Goal: Communication & Community: Participate in discussion

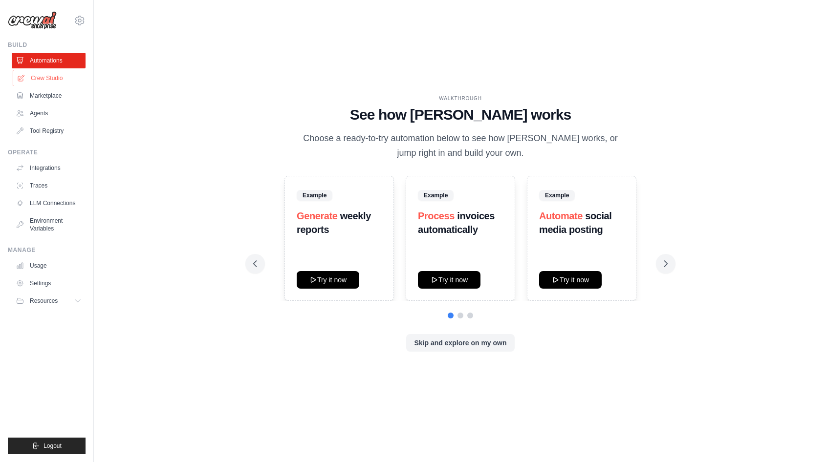
click at [45, 80] on link "Crew Studio" at bounding box center [50, 78] width 74 height 16
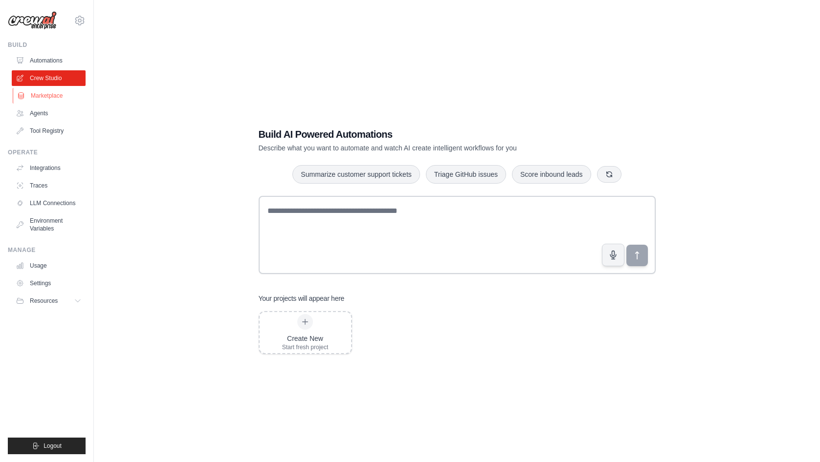
click at [43, 92] on link "Marketplace" at bounding box center [50, 96] width 74 height 16
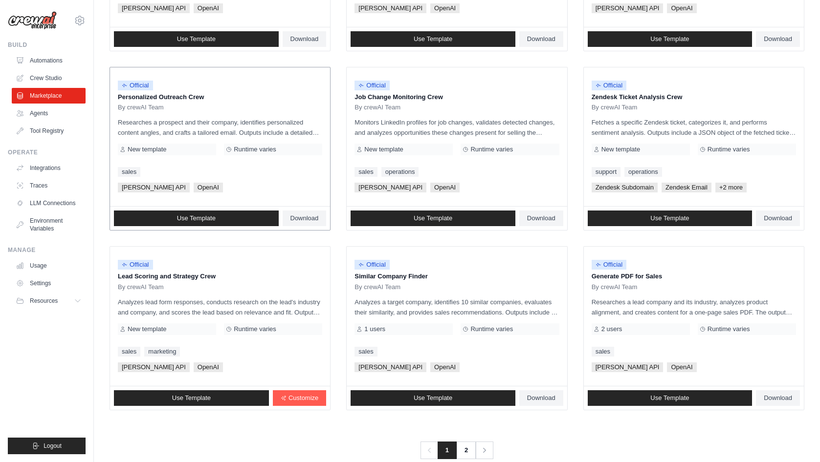
scroll to position [443, 0]
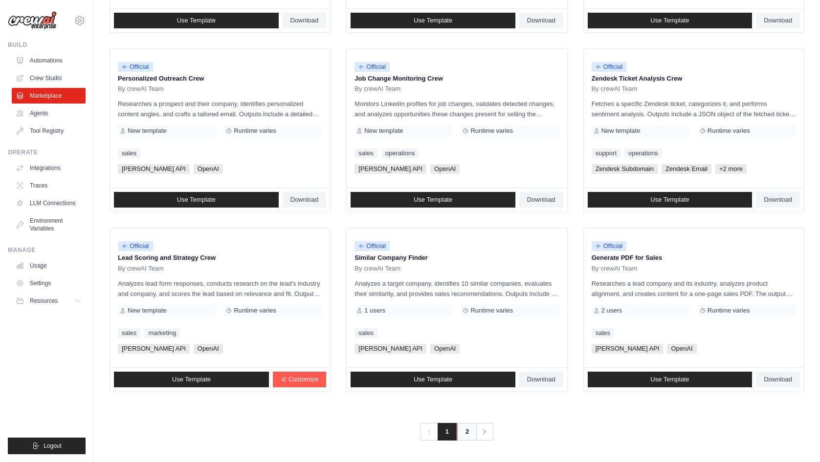
click at [466, 436] on link "2" at bounding box center [467, 432] width 20 height 18
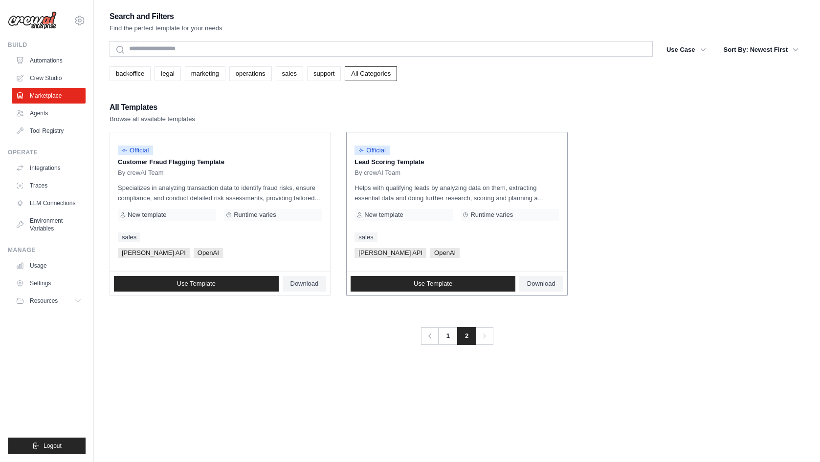
click at [395, 180] on div "Official Lead Scoring Template By crewAI Team Helps with qualifying leads by an…" at bounding box center [457, 201] width 220 height 139
click at [391, 172] on span "By crewAI Team" at bounding box center [377, 173] width 46 height 8
click at [453, 340] on link "1" at bounding box center [449, 336] width 20 height 18
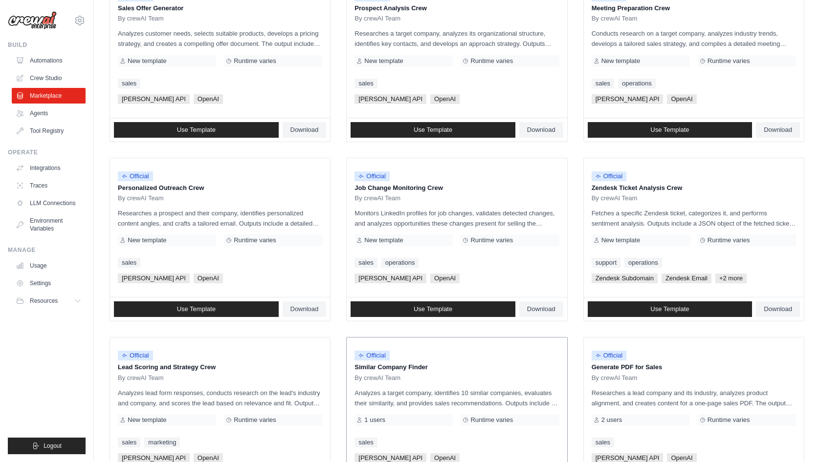
scroll to position [443, 0]
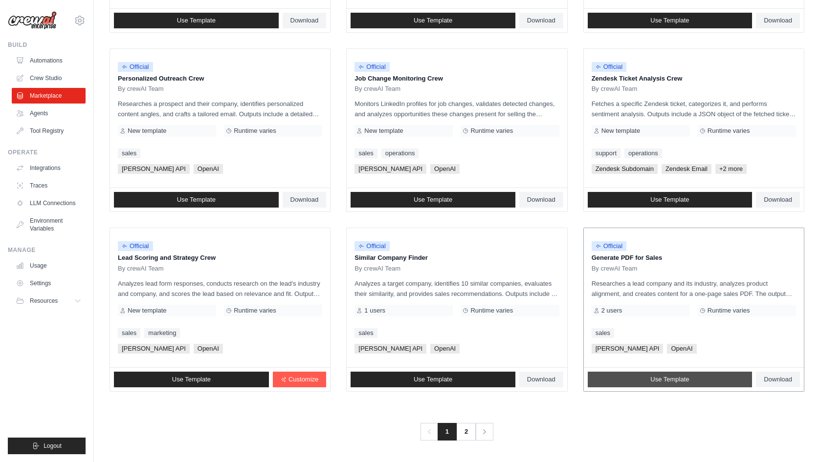
click at [674, 382] on span "Use Template" at bounding box center [669, 380] width 39 height 8
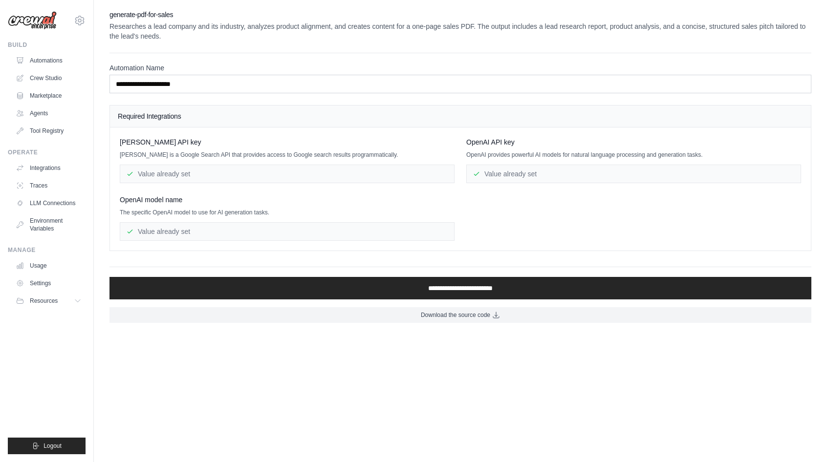
click at [528, 179] on div "Value already set" at bounding box center [633, 174] width 335 height 19
click at [527, 174] on div "Value already set" at bounding box center [633, 174] width 335 height 19
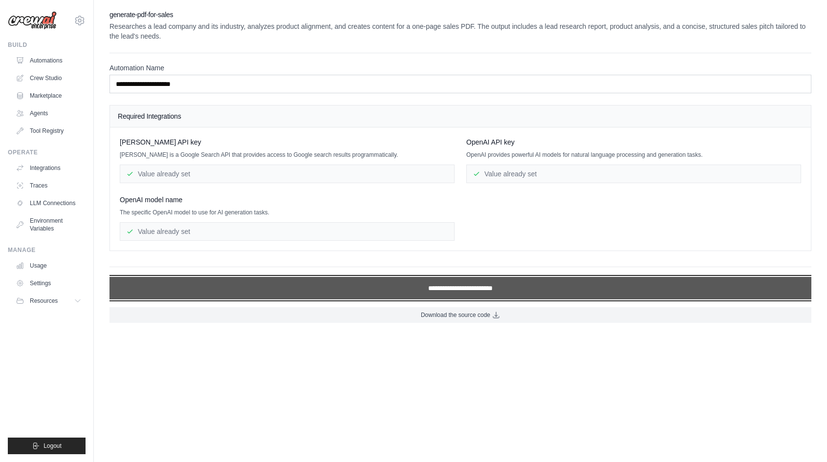
click at [476, 291] on input "**********" at bounding box center [460, 288] width 702 height 22
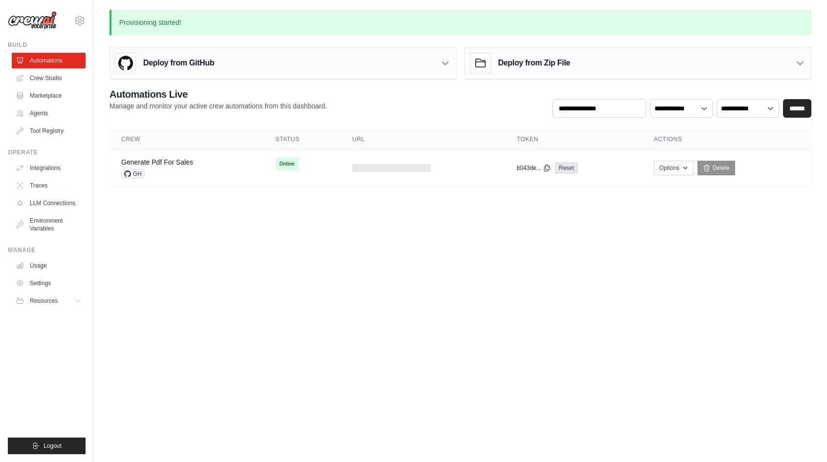
click at [438, 235] on body "eduardo.dencker@gmail.com Settings Build Automations Crew Studio" at bounding box center [413, 231] width 827 height 462
click at [471, 165] on div at bounding box center [422, 168] width 141 height 8
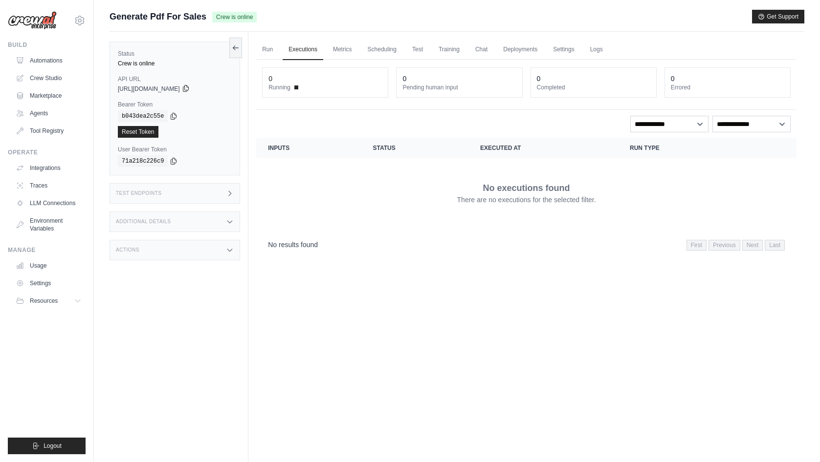
click at [188, 90] on icon at bounding box center [185, 89] width 5 height 6
click at [219, 281] on div "Status Crew is online API URL copied https://generate-pdf-for-sales-58774f85-32…" at bounding box center [178, 263] width 139 height 462
click at [216, 255] on div "Actions" at bounding box center [174, 250] width 130 height 21
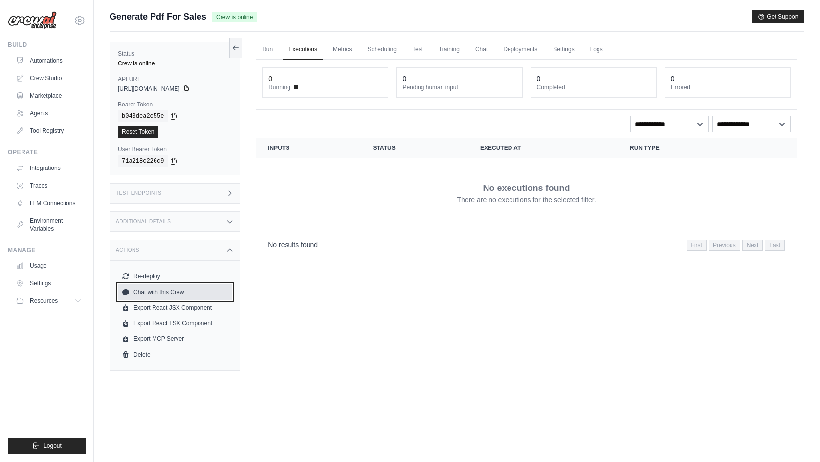
click at [195, 290] on link "Chat with this Crew" at bounding box center [175, 292] width 114 height 16
click at [211, 224] on div "Additional Details" at bounding box center [174, 222] width 130 height 21
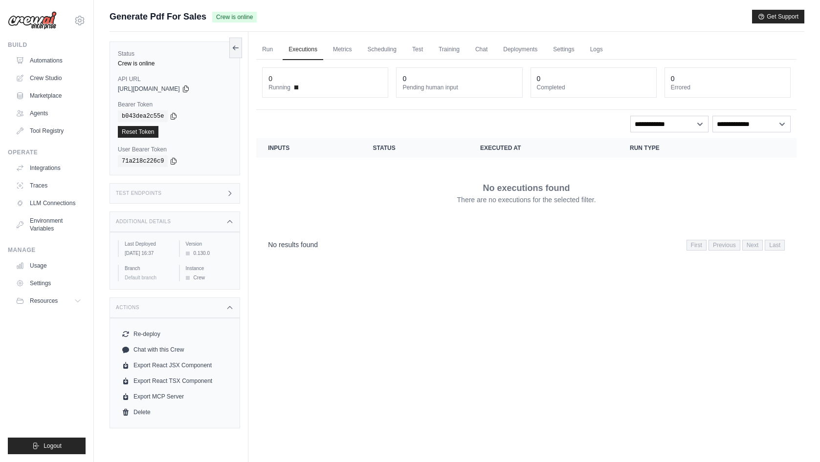
click at [211, 224] on div "Additional Details" at bounding box center [174, 222] width 130 height 21
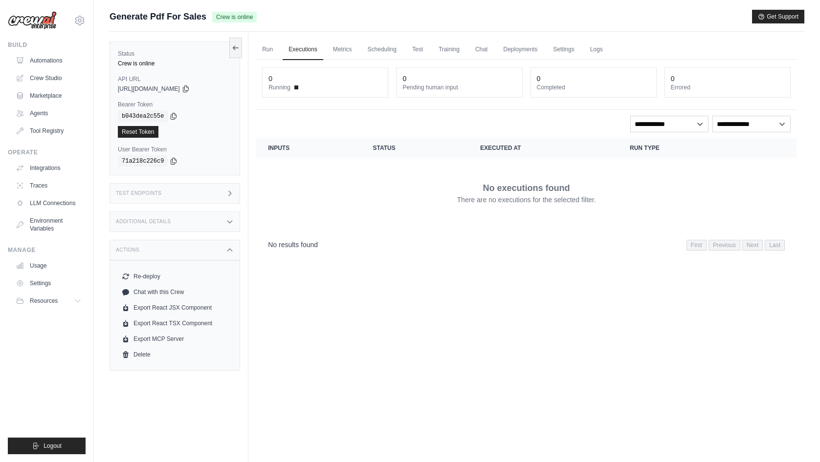
click at [214, 199] on div "Test Endpoints" at bounding box center [174, 193] width 130 height 21
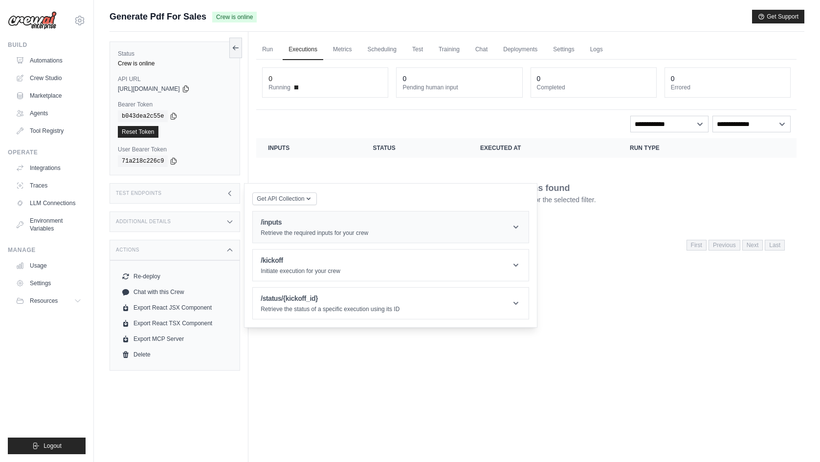
click at [365, 228] on div "/inputs Retrieve the required inputs for your crew" at bounding box center [315, 227] width 108 height 20
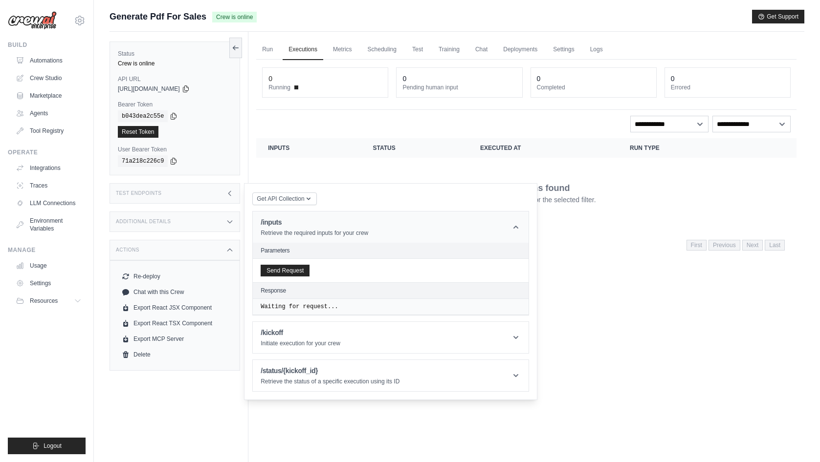
click at [365, 228] on div "/inputs Retrieve the required inputs for your crew" at bounding box center [315, 227] width 108 height 20
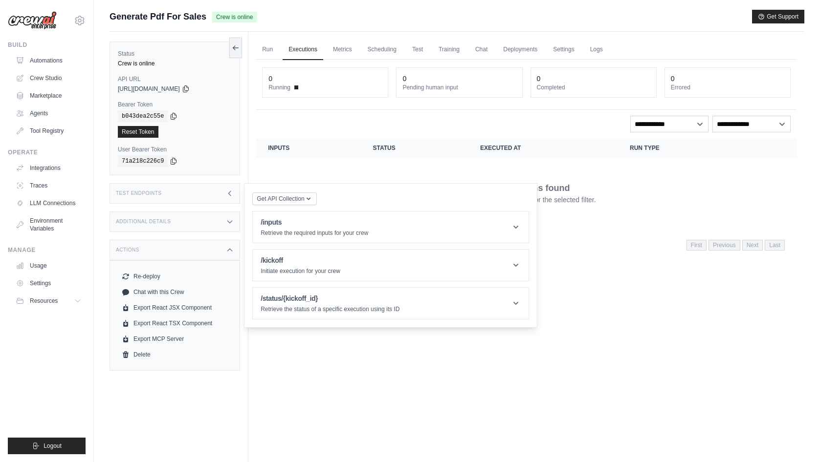
click at [630, 298] on div "Run Executions Metrics Scheduling Test Training Chat Deployments Settings Logs …" at bounding box center [526, 263] width 556 height 462
click at [349, 61] on div "0 Running 0 Pending human input 0 Completed 0 Errored" at bounding box center [526, 85] width 540 height 50
click at [345, 55] on link "Metrics" at bounding box center [342, 50] width 31 height 21
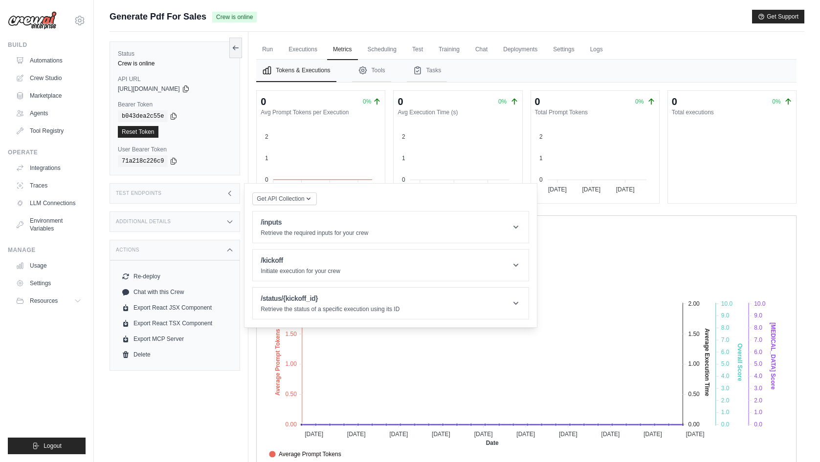
click at [186, 414] on div "Status Crew is online API URL copied https://generate-pdf-for-sales-58774f85-32…" at bounding box center [178, 263] width 139 height 462
click at [355, 29] on div "Submit a support request Describe your issue or question * Please be specific a…" at bounding box center [456, 21] width 695 height 22
click at [395, 48] on link "Scheduling" at bounding box center [382, 50] width 41 height 21
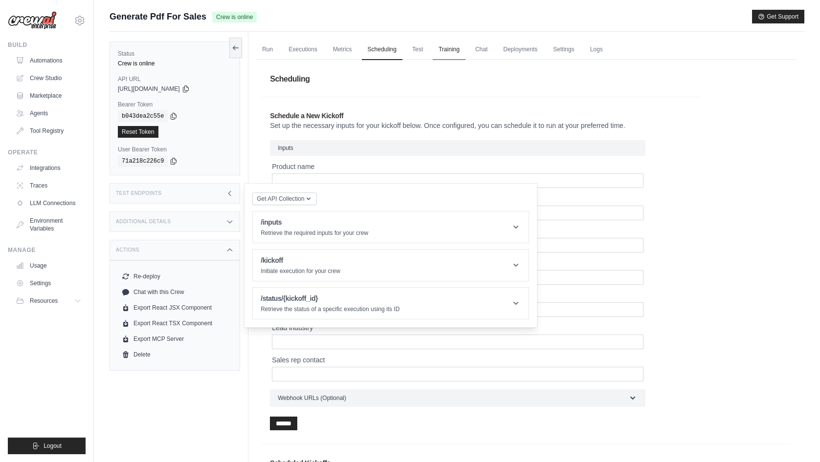
click at [452, 48] on link "Training" at bounding box center [449, 50] width 33 height 21
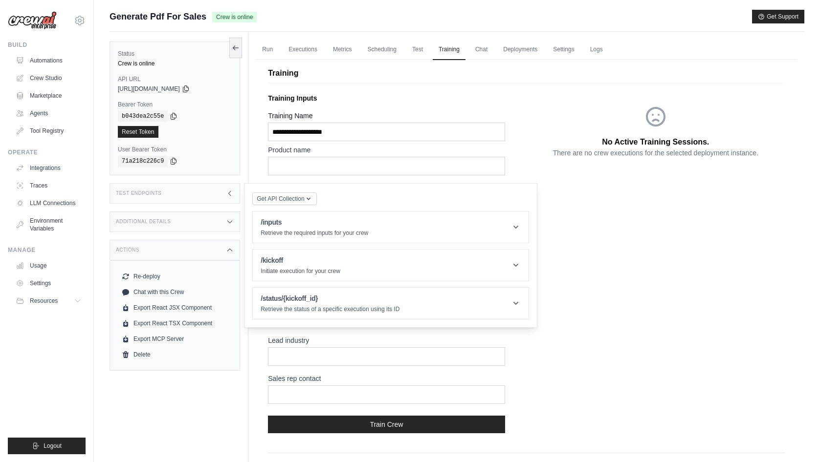
click at [210, 193] on div "Test Endpoints" at bounding box center [174, 193] width 130 height 21
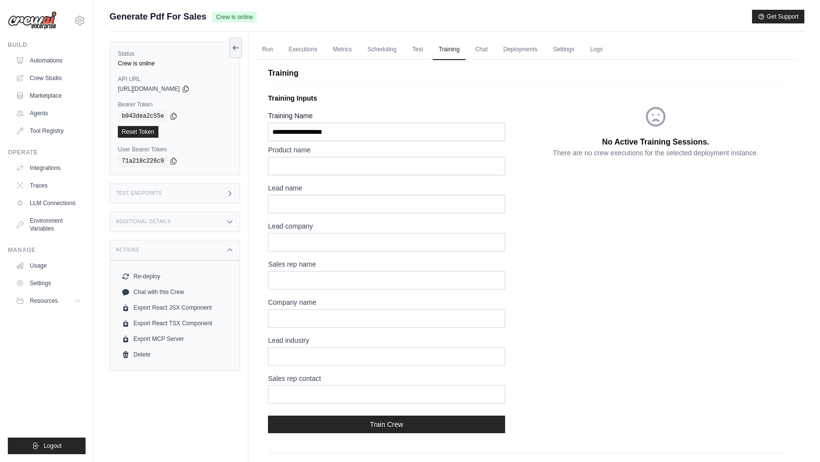
click at [547, 231] on div "No Active Training Sessions. There are no crew executions for the selected depl…" at bounding box center [655, 265] width 258 height 352
click at [480, 51] on link "Chat" at bounding box center [481, 50] width 24 height 21
click at [75, 21] on icon at bounding box center [80, 21] width 12 height 12
click at [64, 62] on link "Settings" at bounding box center [80, 66] width 86 height 18
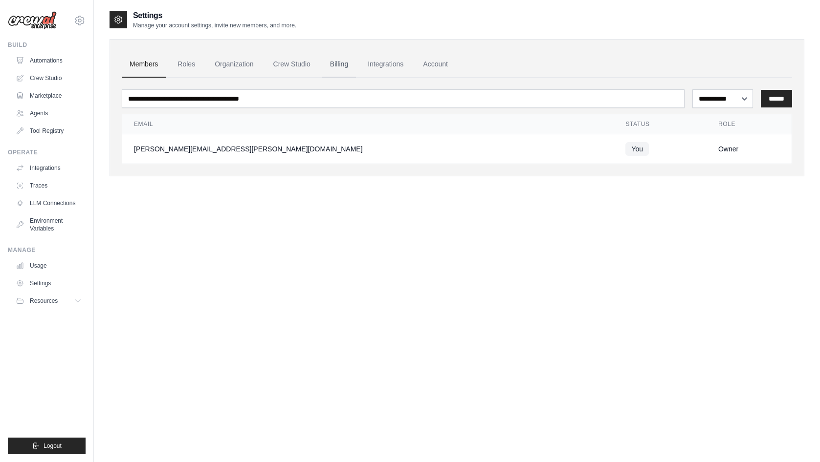
click at [351, 68] on link "Billing" at bounding box center [339, 64] width 34 height 26
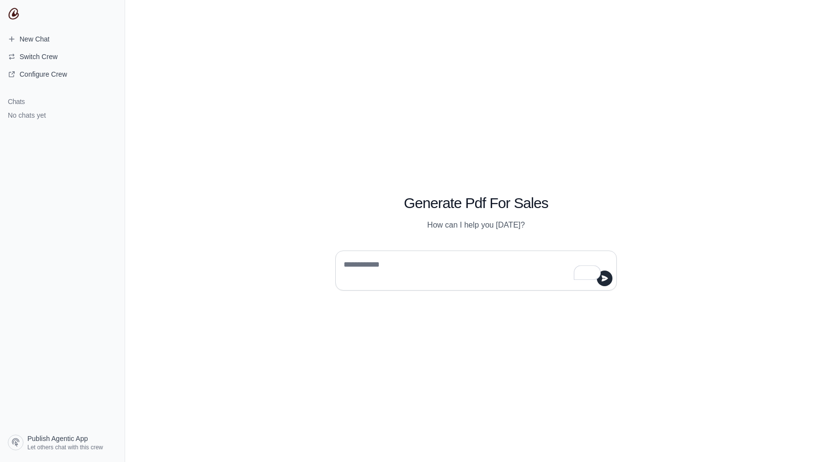
click at [437, 261] on textarea "To enrich screen reader interactions, please activate Accessibility in Grammarl…" at bounding box center [473, 270] width 263 height 27
type textarea "**********"
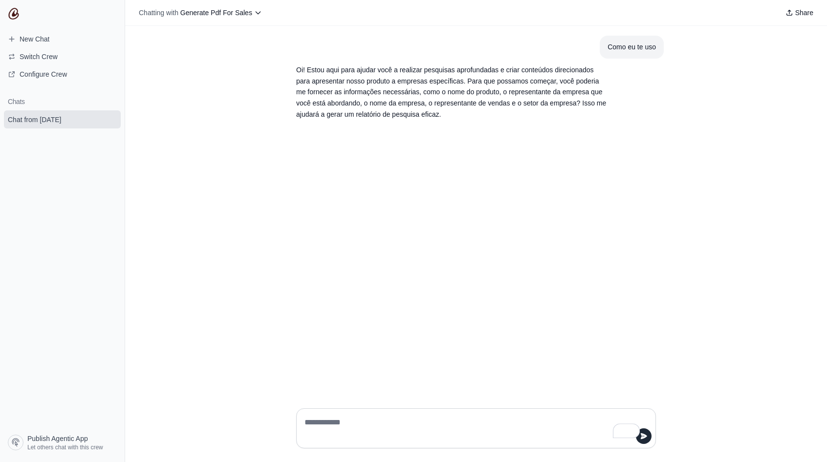
click at [348, 423] on textarea "To enrich screen reader interactions, please activate Accessibility in Grammarl…" at bounding box center [473, 428] width 341 height 27
click at [416, 421] on textarea "**********" at bounding box center [473, 428] width 341 height 27
drag, startPoint x: 449, startPoint y: 422, endPoint x: 411, endPoint y: 423, distance: 38.2
click at [411, 423] on textarea "**********" at bounding box center [473, 428] width 341 height 27
click at [594, 425] on textarea "**********" at bounding box center [473, 428] width 341 height 27
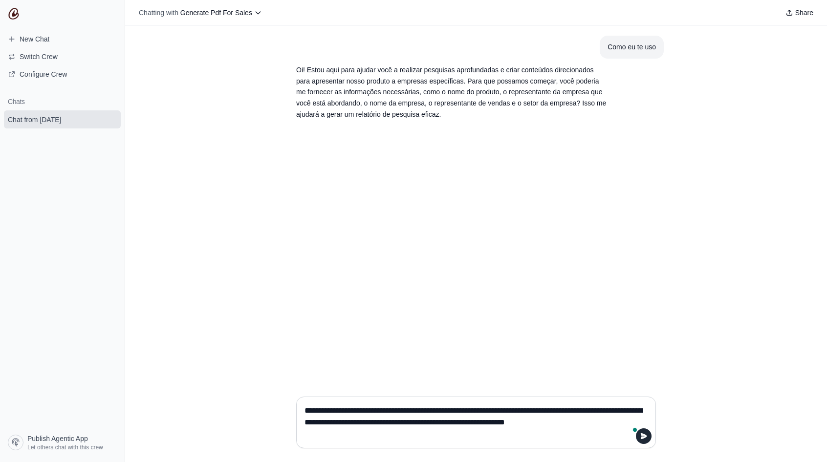
type textarea "**********"
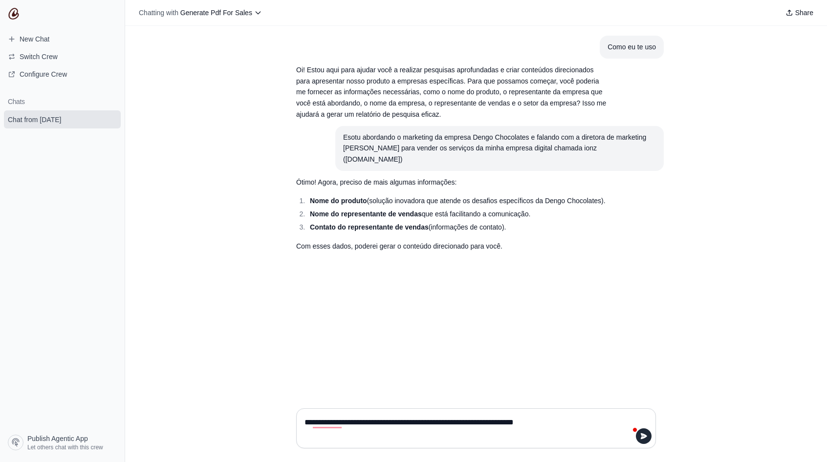
type textarea "**********"
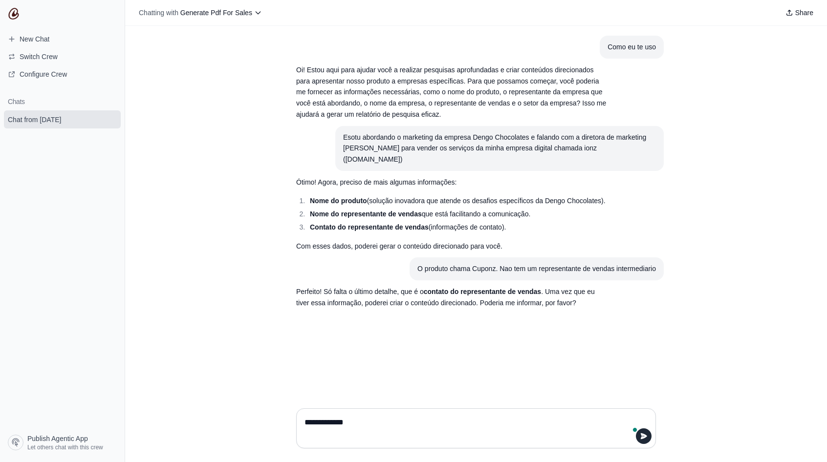
type textarea "**********"
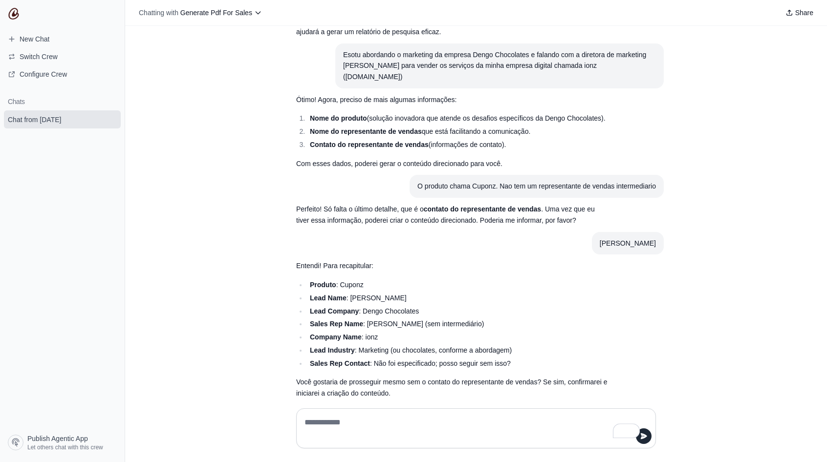
scroll to position [108, 0]
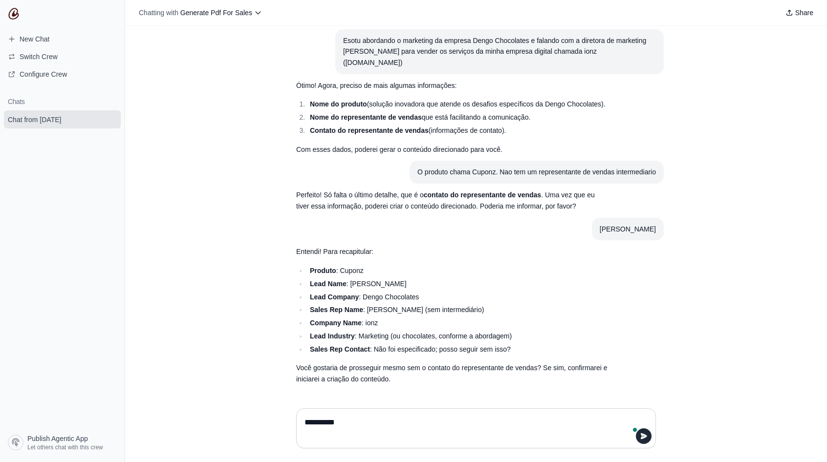
type textarea "**********"
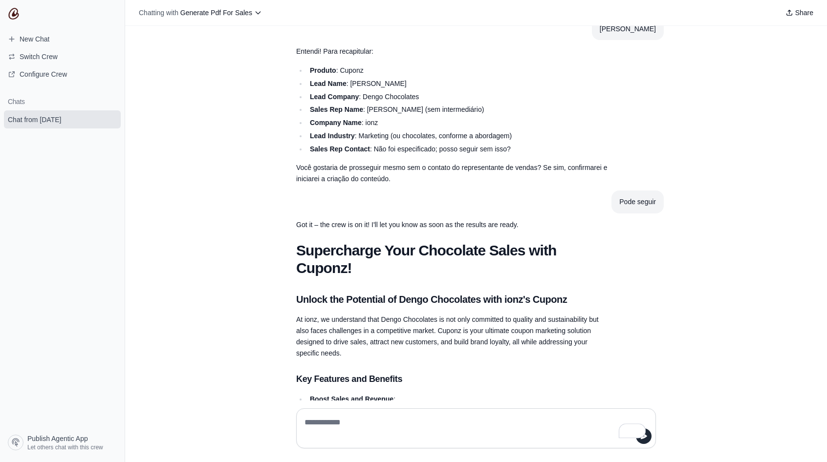
scroll to position [299, 0]
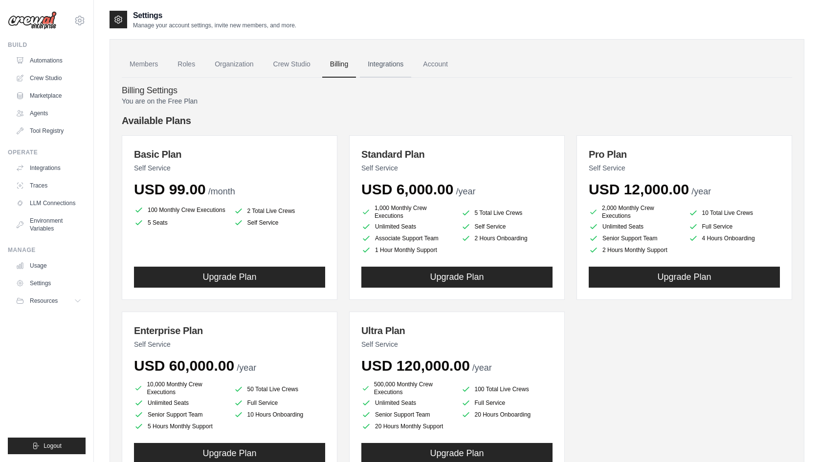
click at [380, 66] on link "Integrations" at bounding box center [385, 64] width 51 height 26
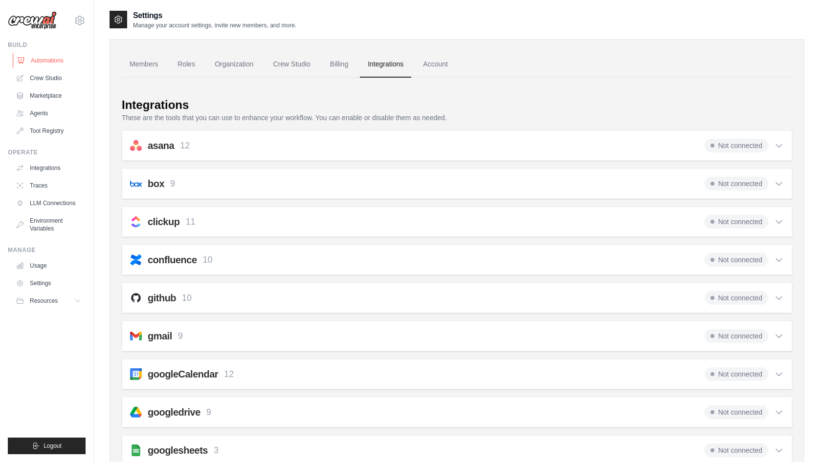
click at [41, 62] on link "Automations" at bounding box center [50, 61] width 74 height 16
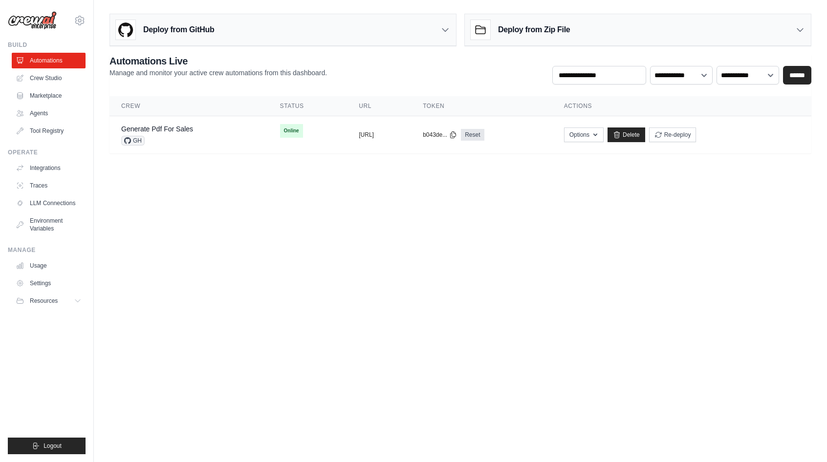
click at [41, 62] on link "Automations" at bounding box center [49, 61] width 74 height 16
